Goal: Answer question/provide support: Share knowledge or assist other users

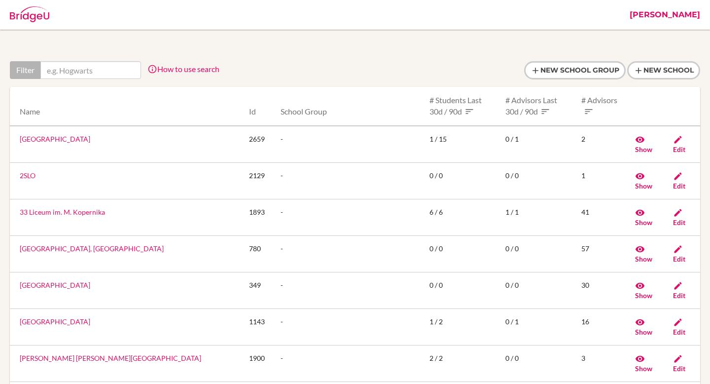
click at [696, 15] on link "[PERSON_NAME]" at bounding box center [665, 15] width 80 height 30
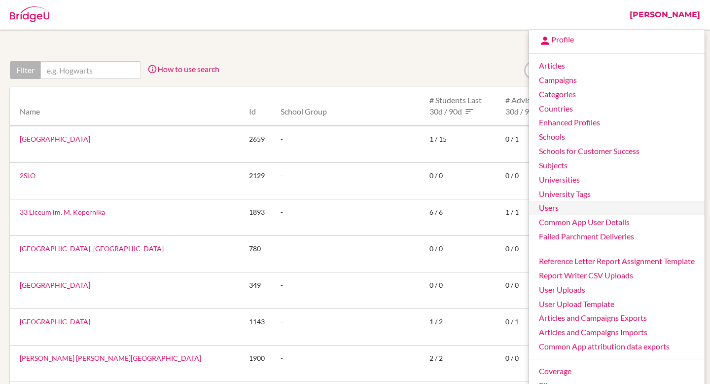
click at [577, 210] on link "Users" at bounding box center [617, 208] width 176 height 14
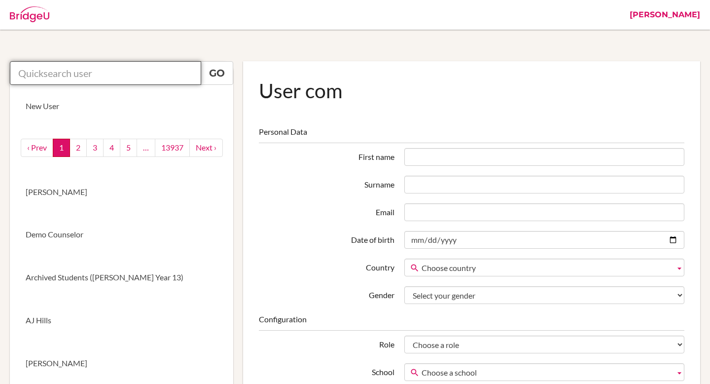
click at [69, 66] on input "text" at bounding box center [105, 73] width 191 height 24
paste input "[PERSON_NAME][EMAIL_ADDRESS][PERSON_NAME][DOMAIN_NAME]"
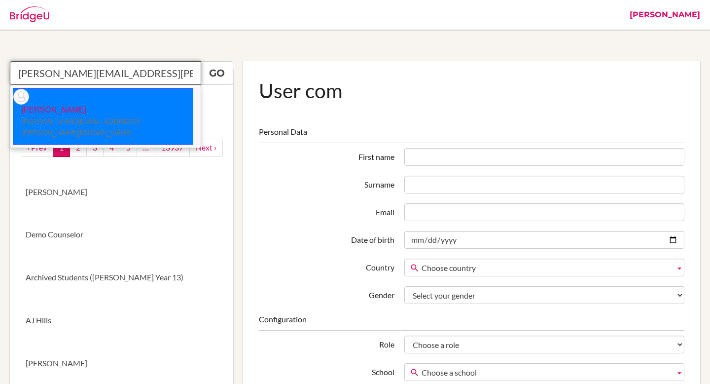
click at [88, 105] on p "[PERSON_NAME] [PERSON_NAME][EMAIL_ADDRESS][PERSON_NAME][DOMAIN_NAME]" at bounding box center [103, 122] width 180 height 34
type input "Vivian Yau"
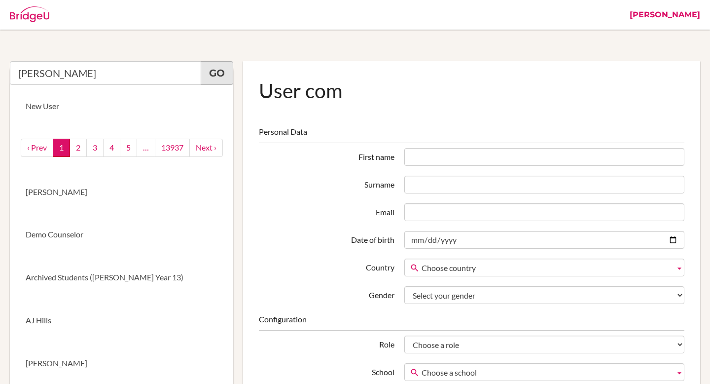
click at [219, 68] on link "Go" at bounding box center [217, 73] width 33 height 24
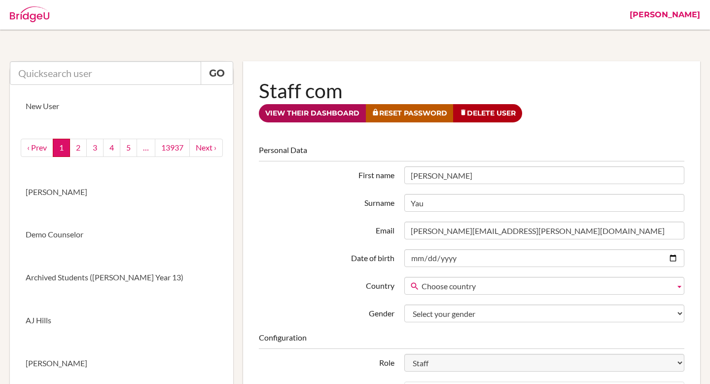
click at [290, 111] on link "View their dashboard" at bounding box center [312, 113] width 107 height 18
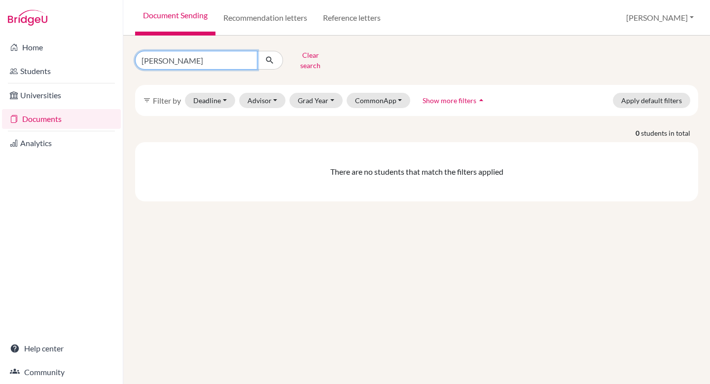
click at [246, 57] on input "amelia" at bounding box center [196, 60] width 122 height 19
click at [224, 57] on input "Find student by name..." at bounding box center [196, 60] width 122 height 19
type input "C"
type input "Xian"
click button "submit" at bounding box center [270, 60] width 26 height 19
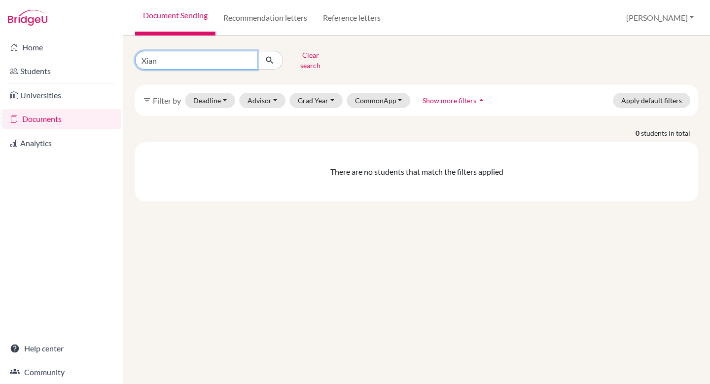
click at [158, 57] on input "Xian" at bounding box center [196, 60] width 122 height 19
type input "Xiaojing"
click button "submit" at bounding box center [270, 60] width 26 height 19
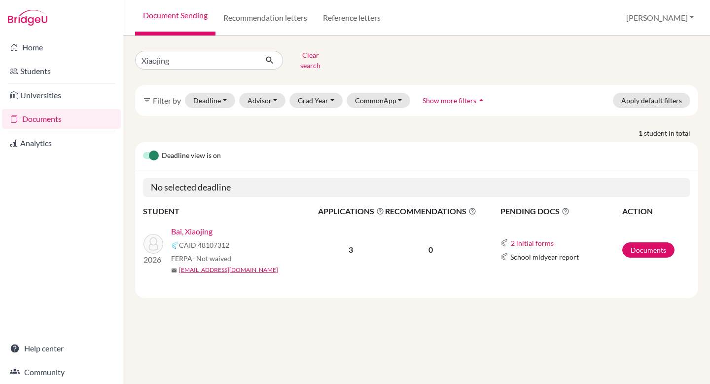
click at [203, 227] on link "Bai, Xiaojing" at bounding box center [191, 231] width 41 height 12
